Goal: Task Accomplishment & Management: Manage account settings

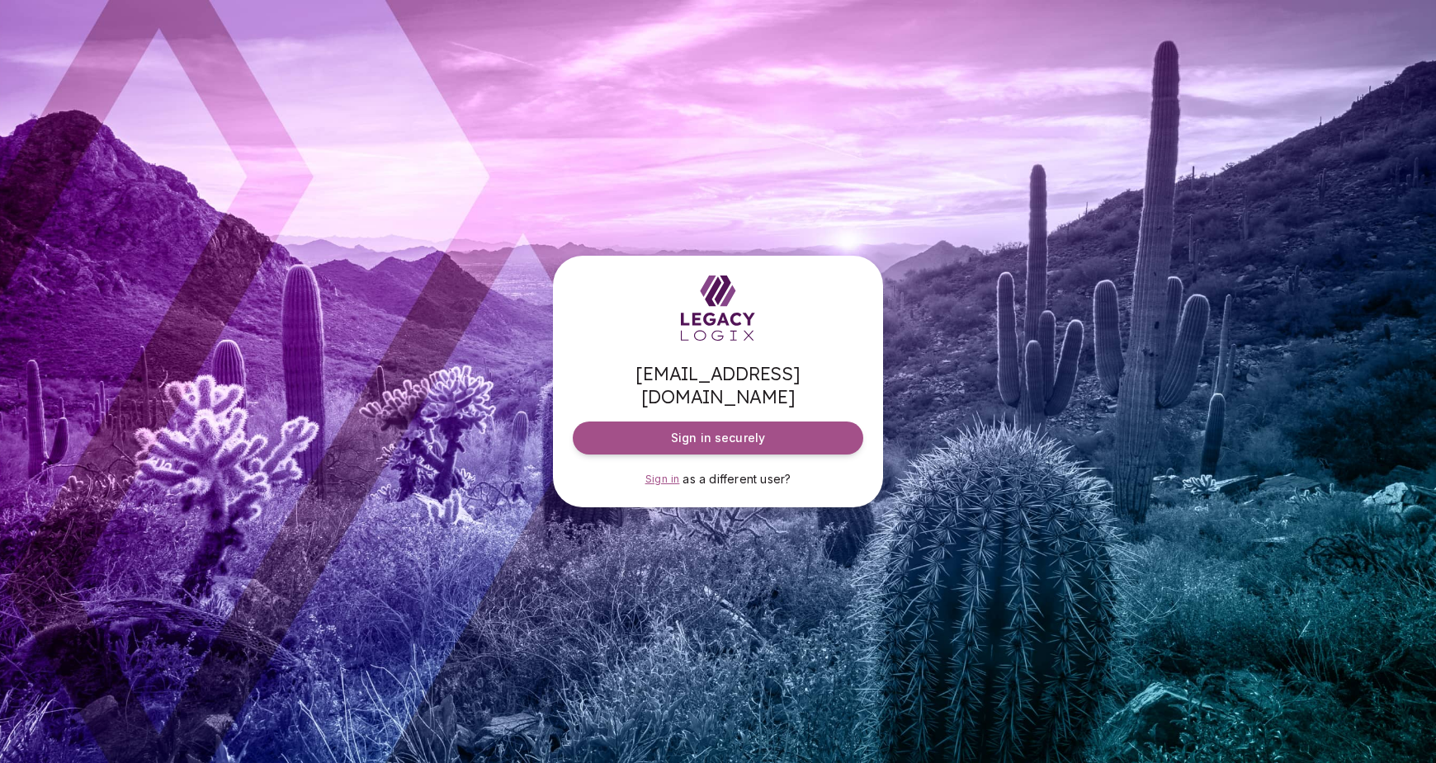
click at [654, 474] on span "Sign in" at bounding box center [662, 479] width 35 height 12
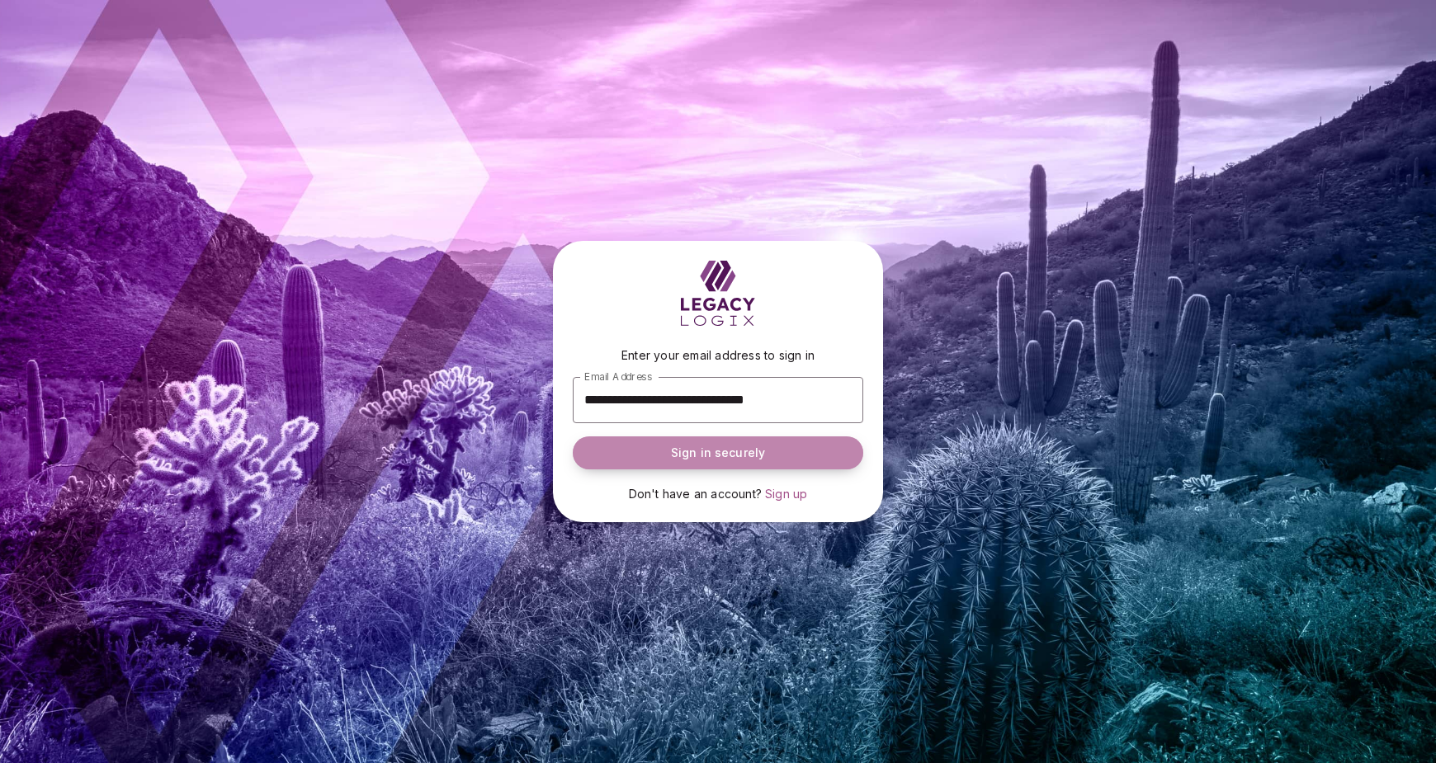
click at [707, 444] on button "Sign in securely" at bounding box center [718, 453] width 291 height 33
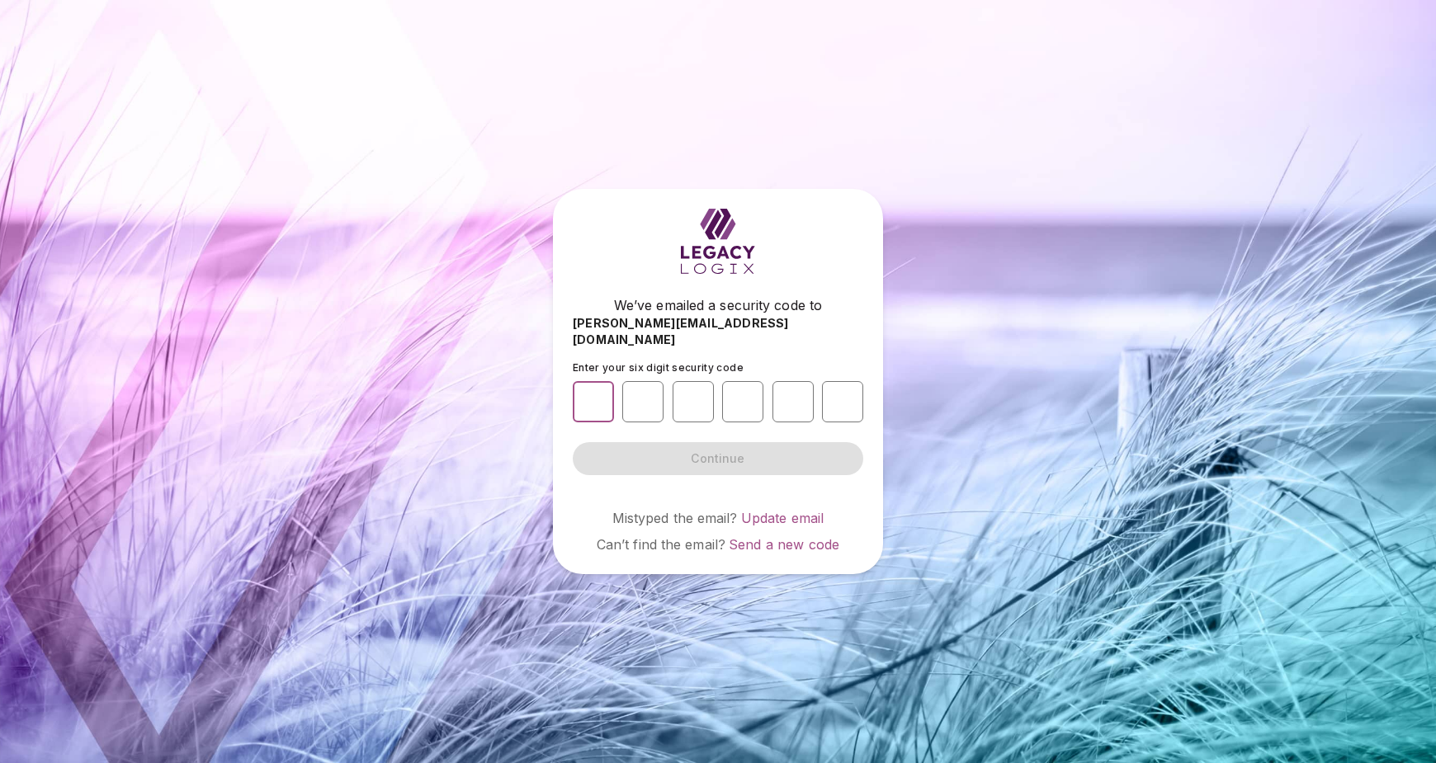
click at [612, 393] on input "number" at bounding box center [593, 401] width 41 height 41
type input "*"
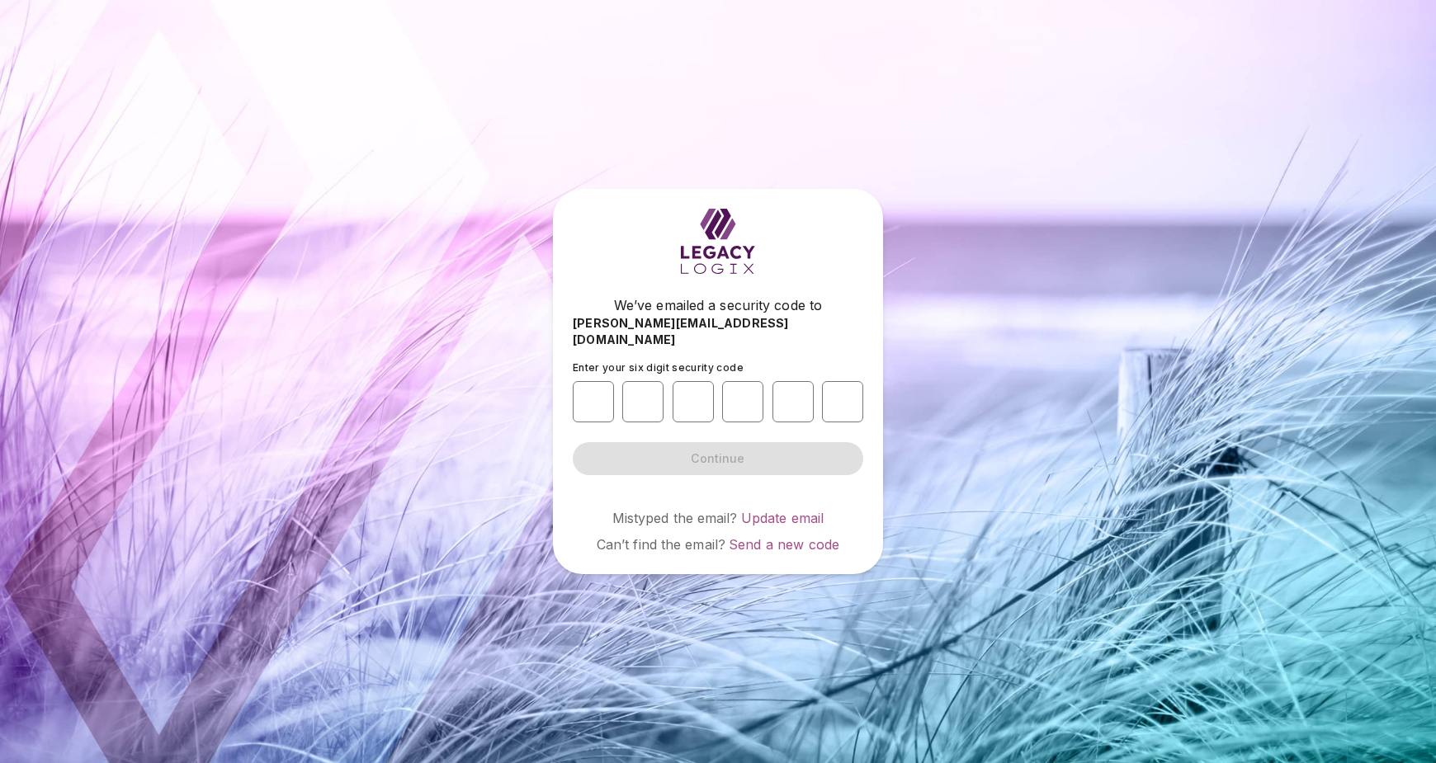
type input "*"
